Goal: Task Accomplishment & Management: Use online tool/utility

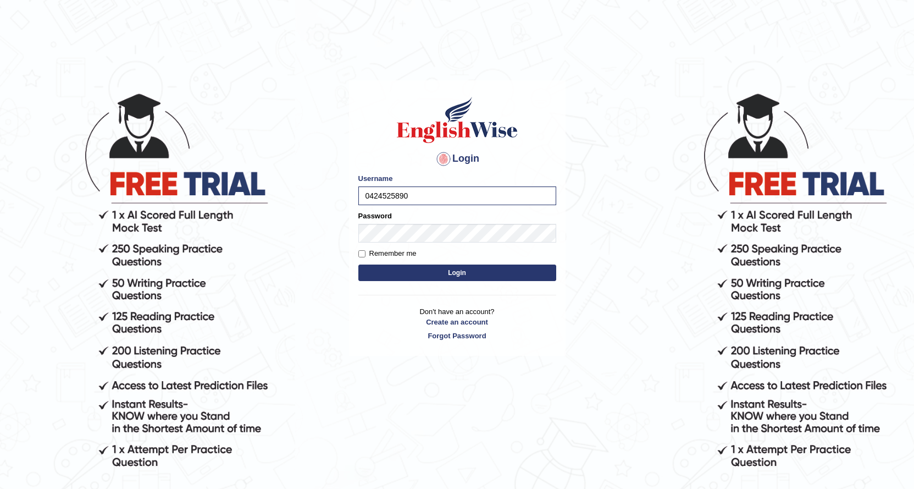
click at [419, 276] on button "Login" at bounding box center [457, 272] width 198 height 16
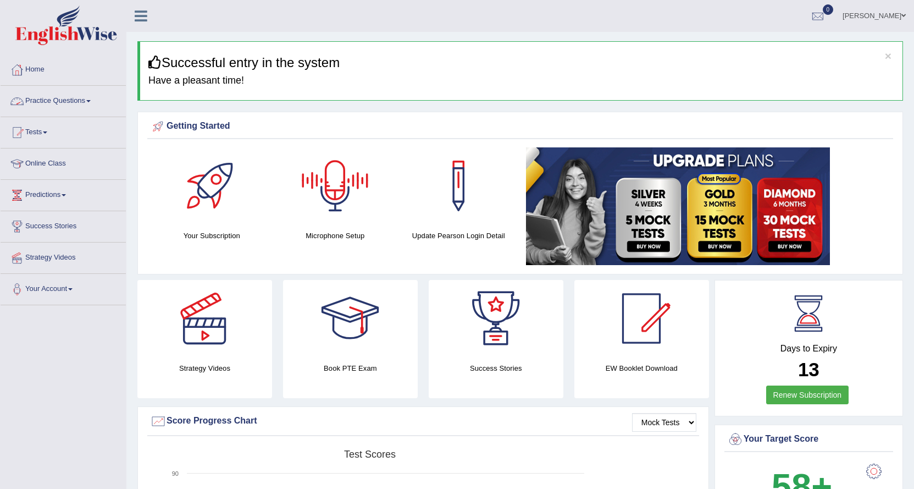
click at [91, 98] on link "Practice Questions" at bounding box center [63, 99] width 125 height 27
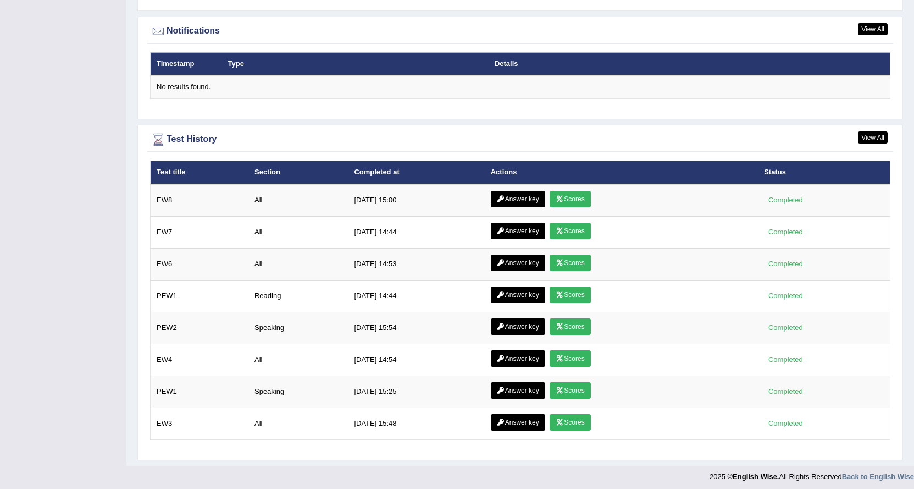
scroll to position [1404, 0]
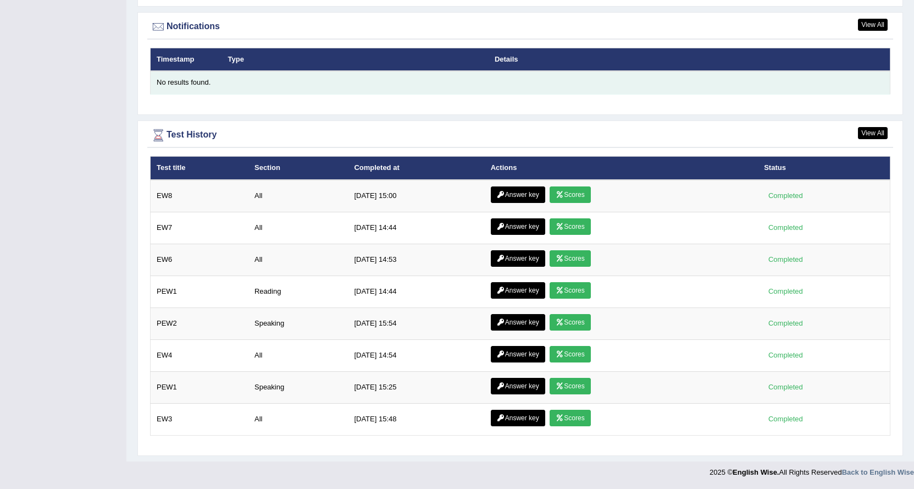
drag, startPoint x: 263, startPoint y: 176, endPoint x: 390, endPoint y: 93, distance: 151.4
click at [390, 93] on td "No results found." at bounding box center [521, 82] width 740 height 23
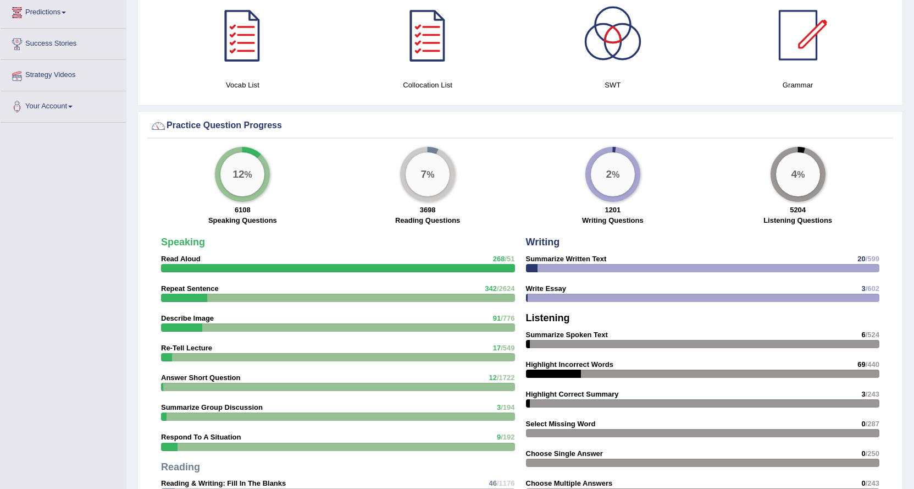
scroll to position [550, 0]
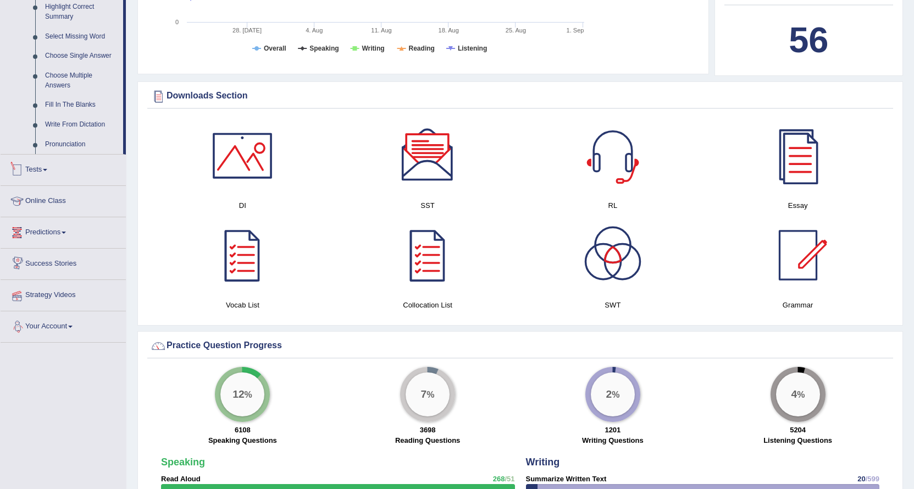
click at [36, 166] on link "Tests" at bounding box center [63, 167] width 125 height 27
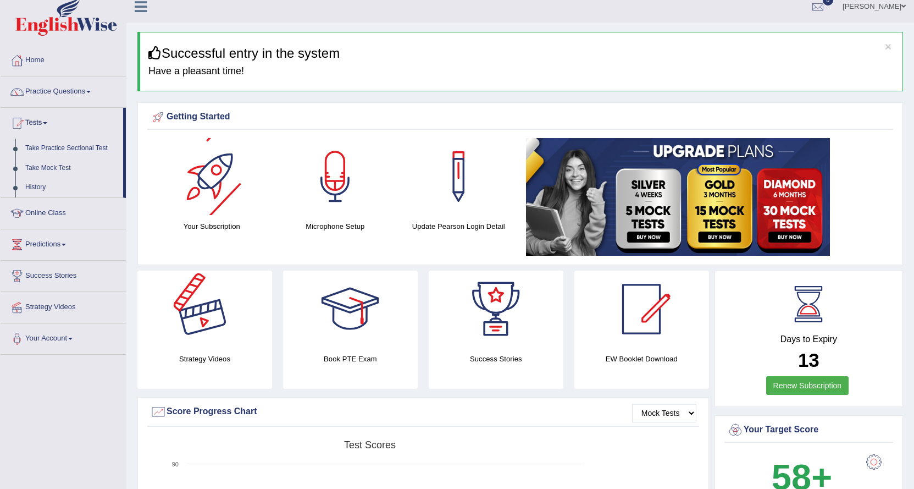
scroll to position [0, 0]
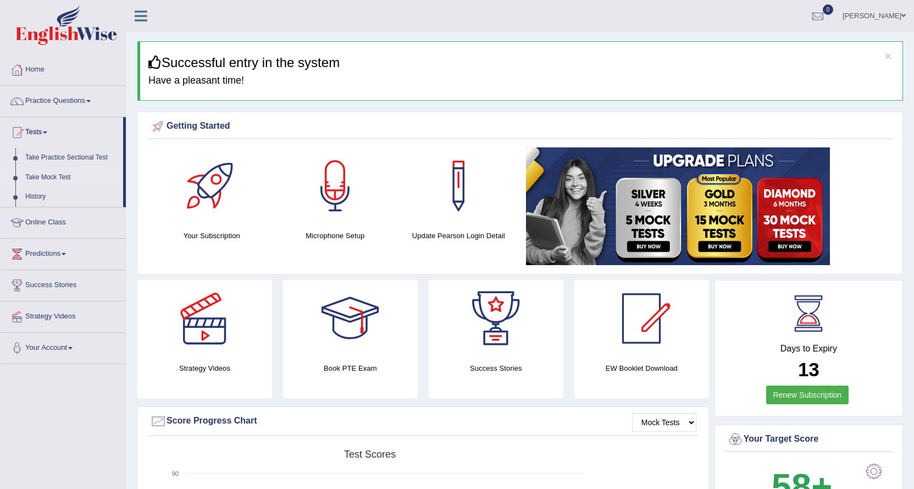
click at [52, 175] on link "Take Mock Test" at bounding box center [71, 178] width 103 height 20
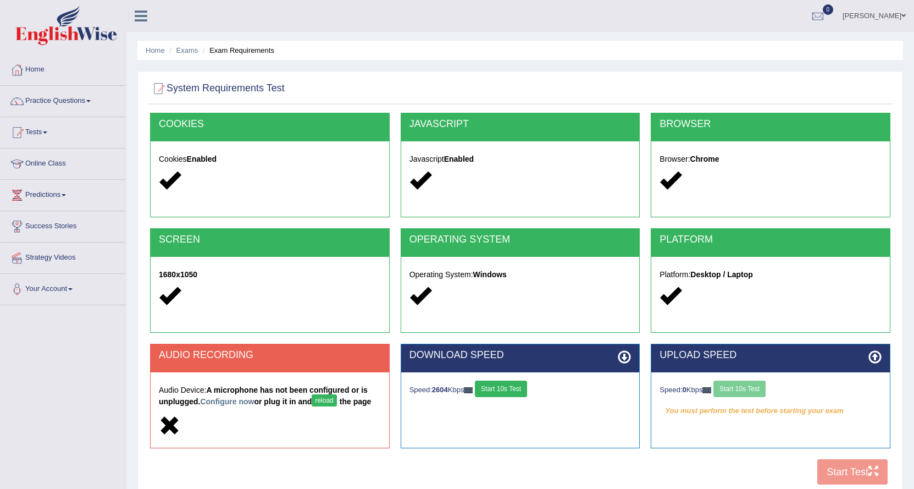
click at [509, 386] on button "Start 10s Test" at bounding box center [501, 388] width 52 height 16
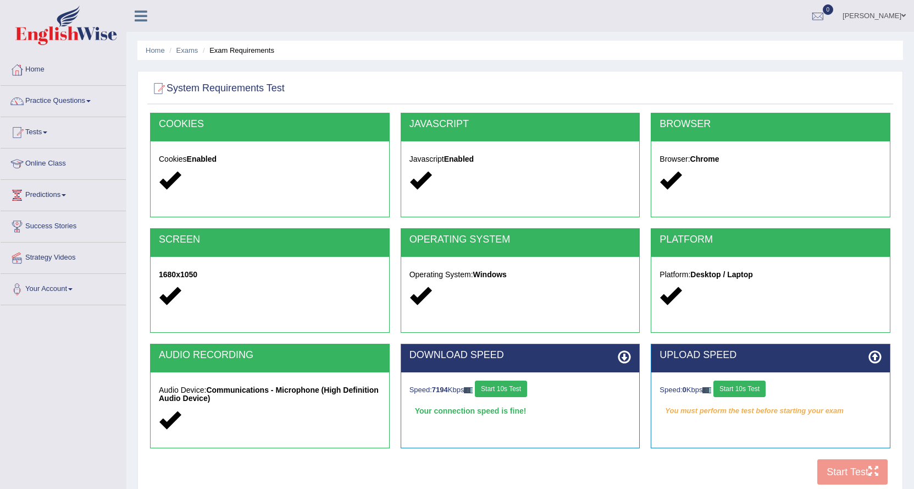
click at [747, 384] on button "Start 10s Test" at bounding box center [740, 388] width 52 height 16
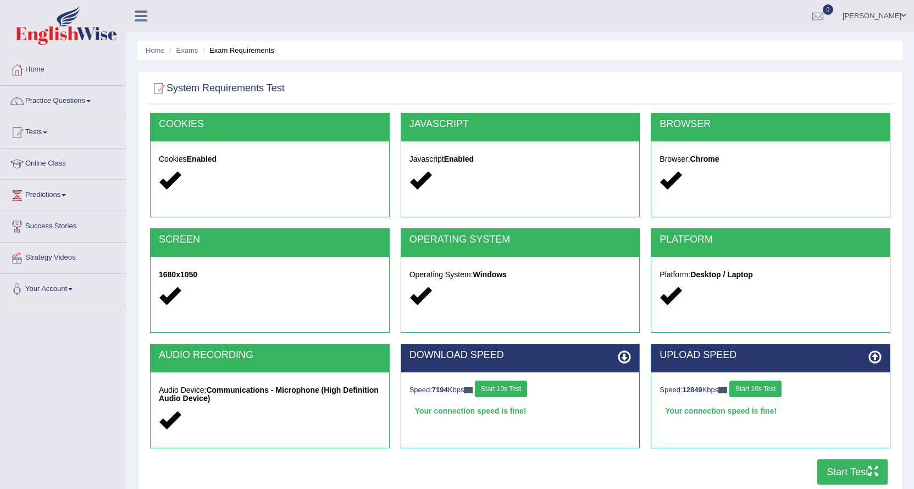
click at [837, 469] on button "Start Test" at bounding box center [852, 471] width 70 height 25
